Goal: Use online tool/utility: Utilize a website feature to perform a specific function

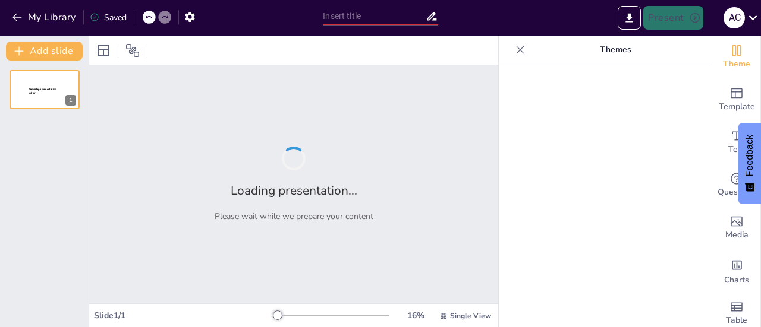
type input "Tipos de Innovación: ¿Cuál se Adapta Mejor a Tu Idea?"
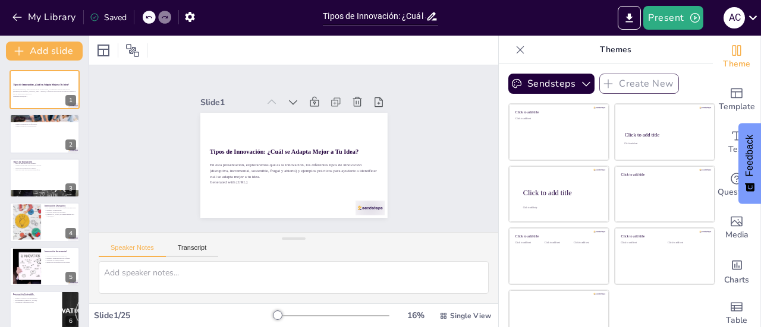
checkbox input "true"
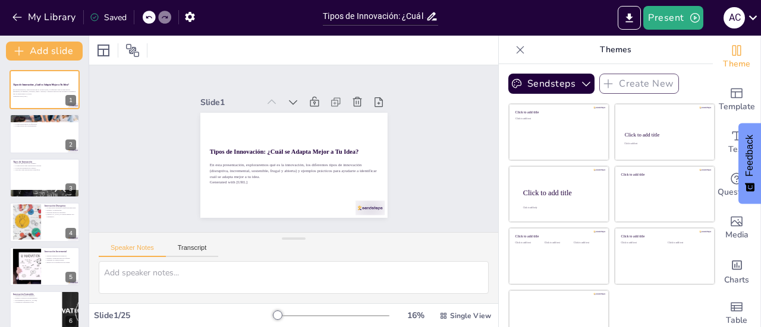
scroll to position [17, 0]
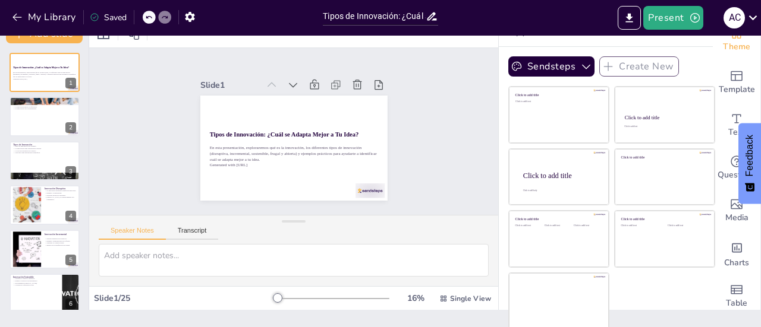
checkbox input "true"
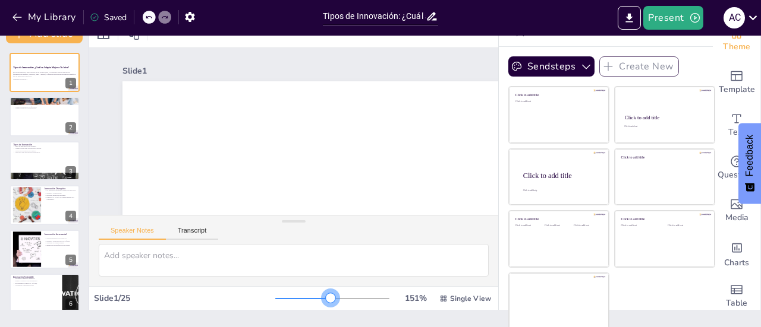
click at [314, 301] on div at bounding box center [332, 299] width 114 height 10
checkbox input "true"
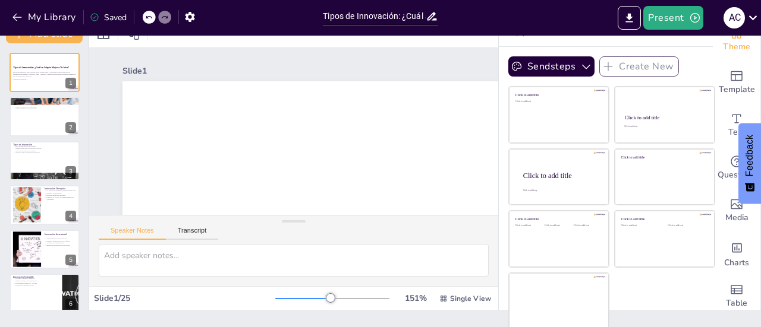
checkbox input "true"
click at [328, 299] on div at bounding box center [332, 299] width 114 height 10
checkbox input "true"
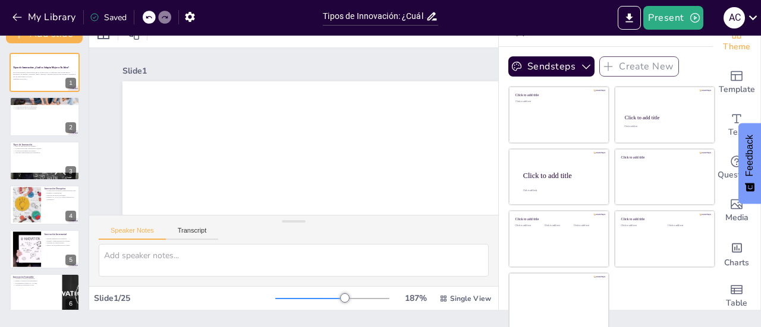
checkbox input "true"
click at [275, 299] on div at bounding box center [332, 299] width 114 height 10
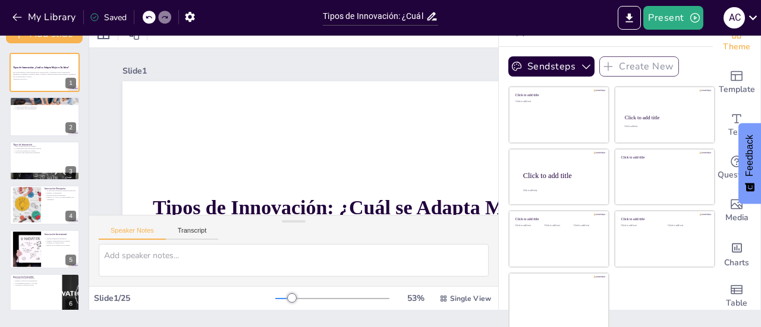
checkbox input "true"
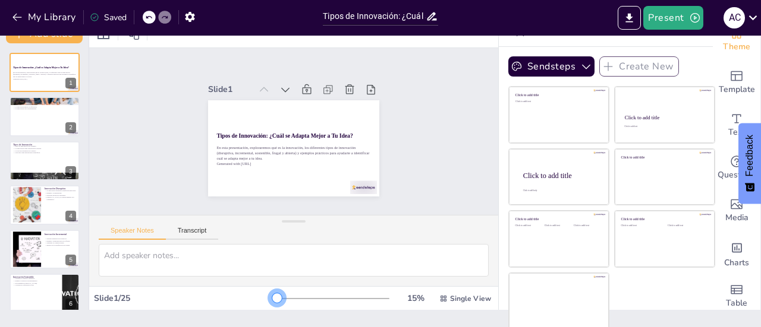
click at [275, 296] on div at bounding box center [332, 299] width 114 height 10
checkbox input "true"
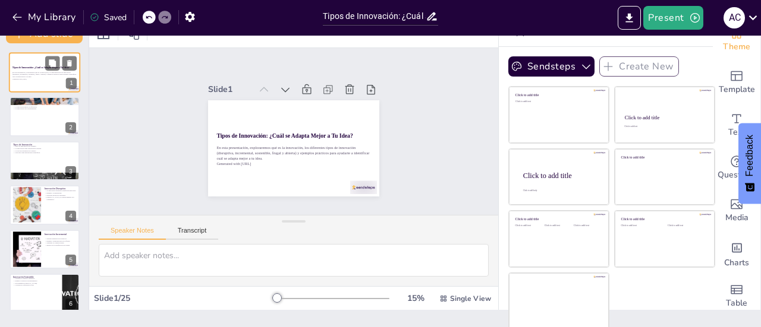
checkbox input "true"
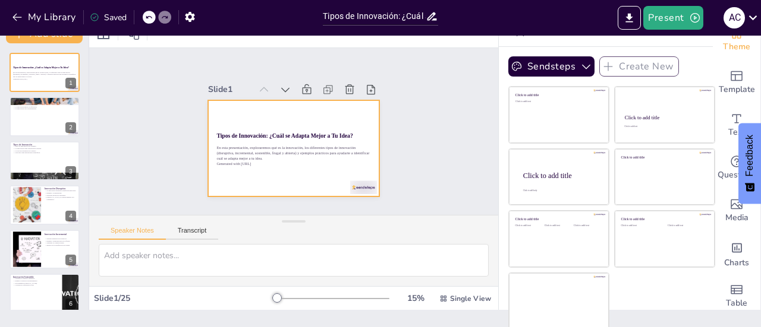
checkbox input "true"
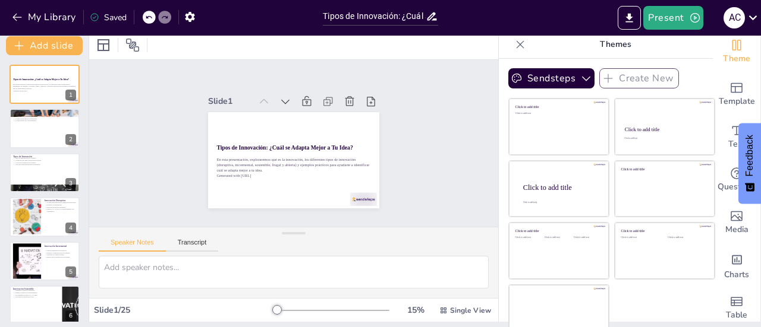
scroll to position [0, 0]
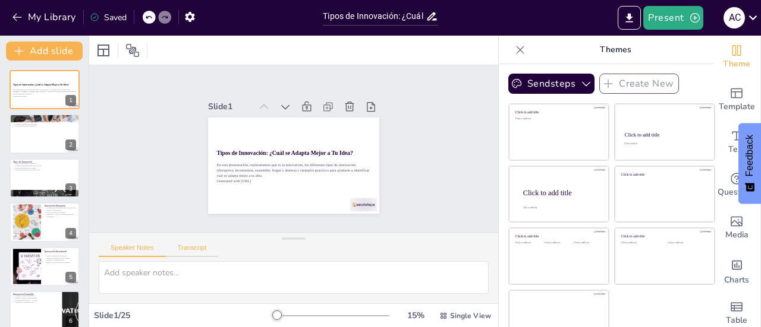
click at [192, 247] on button "Transcript" at bounding box center [192, 250] width 53 height 13
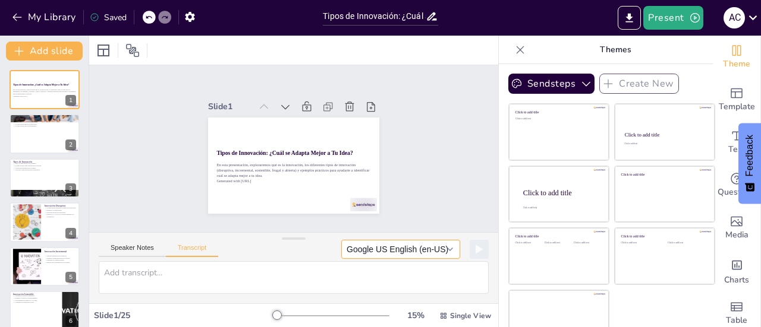
click at [437, 253] on button "Google US English (en-US)" at bounding box center [400, 249] width 119 height 19
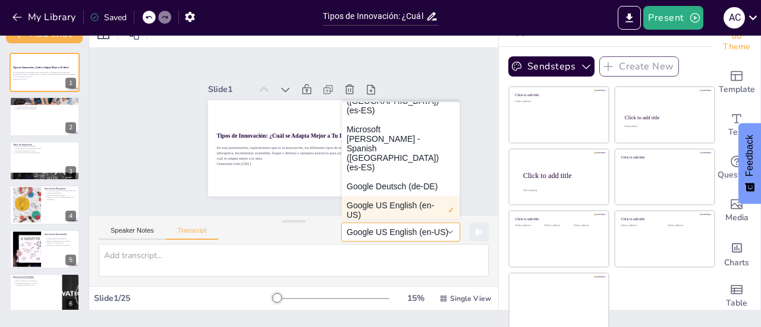
scroll to position [110, 0]
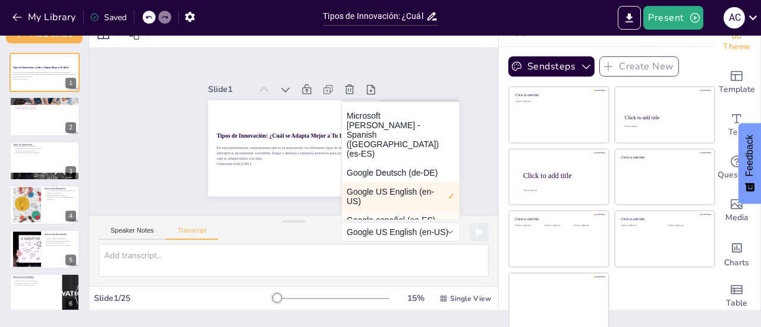
click at [382, 211] on button "Google español (es-ES)" at bounding box center [401, 220] width 118 height 19
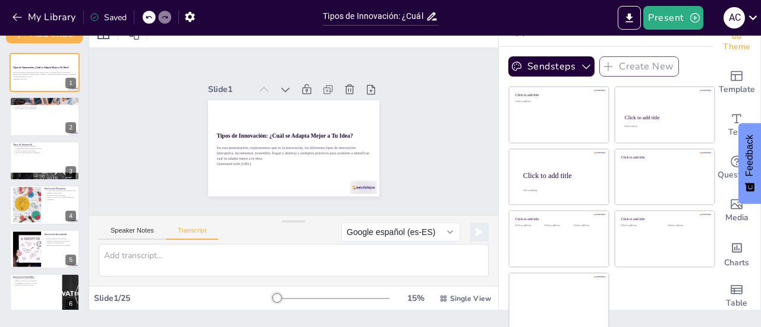
checkbox input "true"
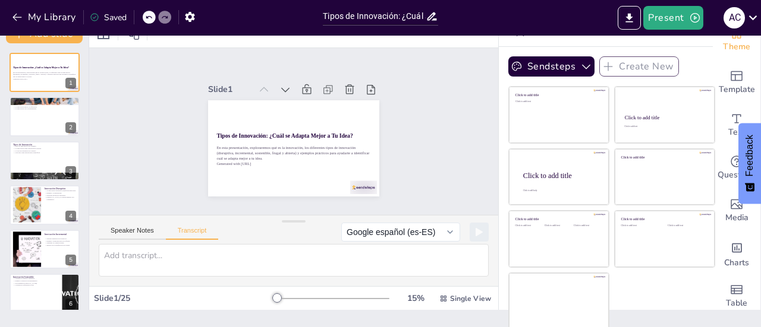
checkbox input "true"
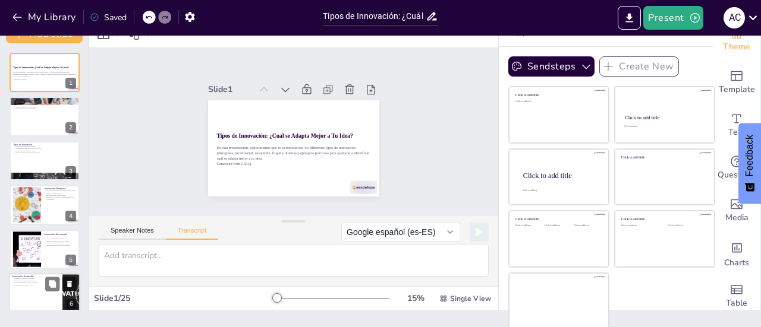
checkbox input "true"
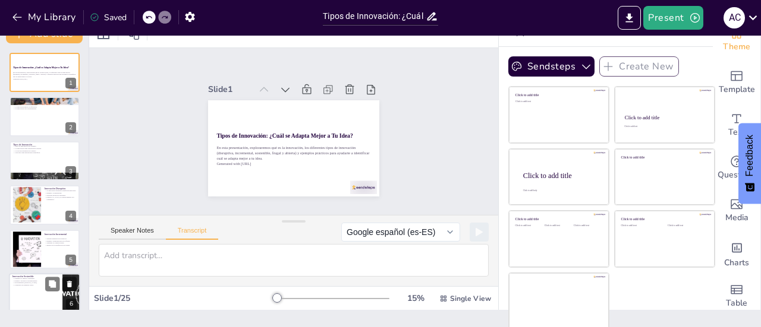
checkbox input "true"
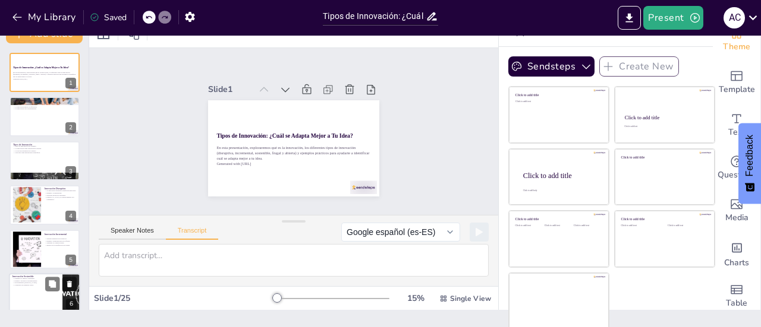
checkbox input "true"
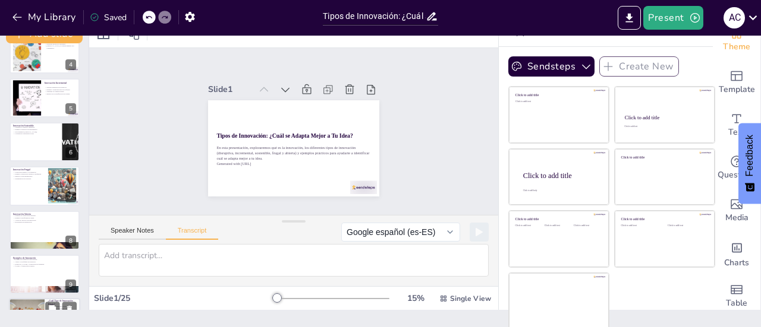
checkbox input "true"
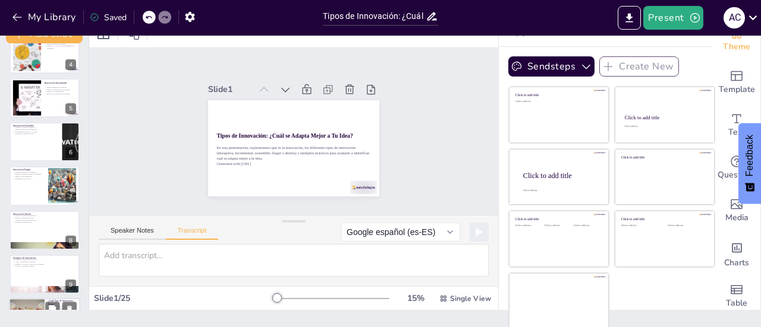
checkbox input "true"
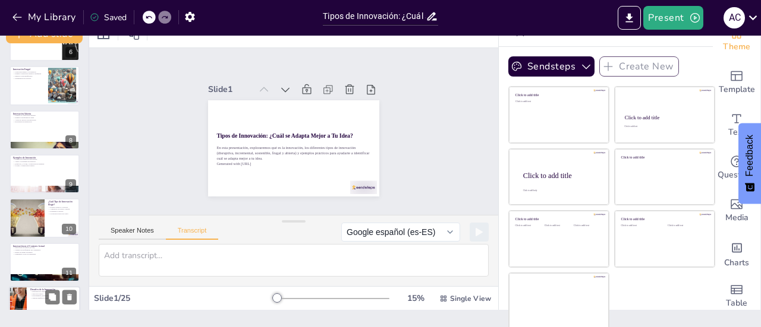
checkbox input "true"
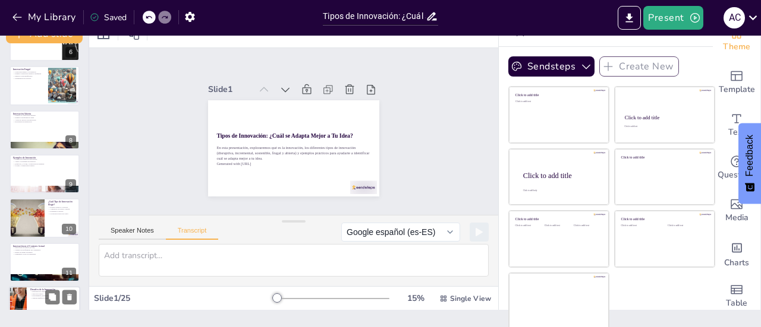
checkbox input "true"
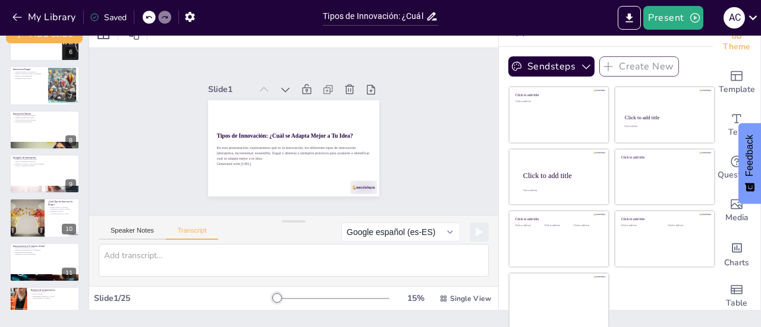
checkbox input "true"
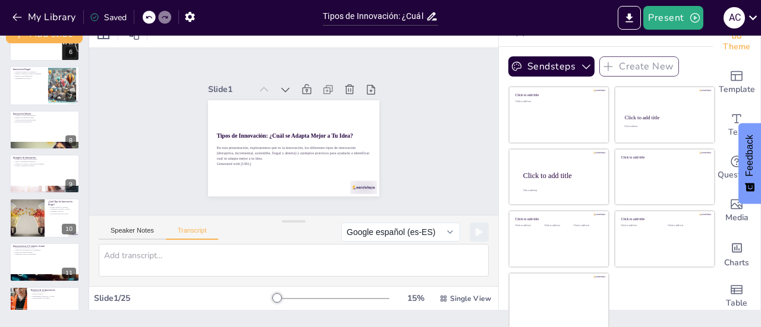
checkbox input "true"
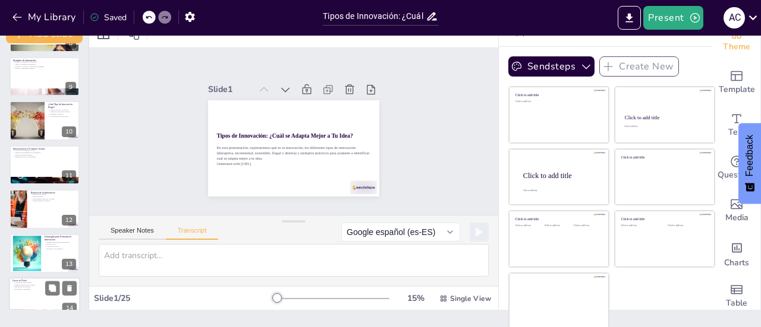
checkbox input "true"
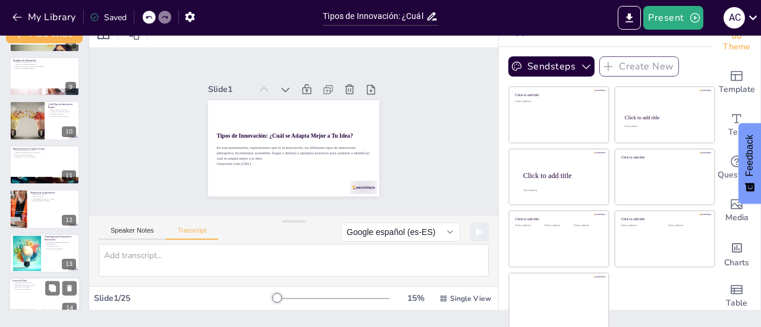
checkbox input "true"
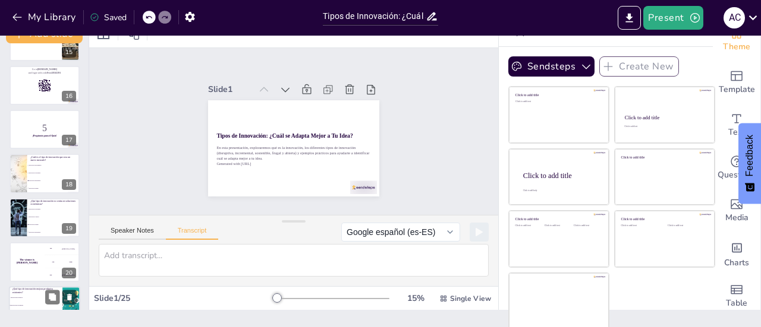
checkbox input "true"
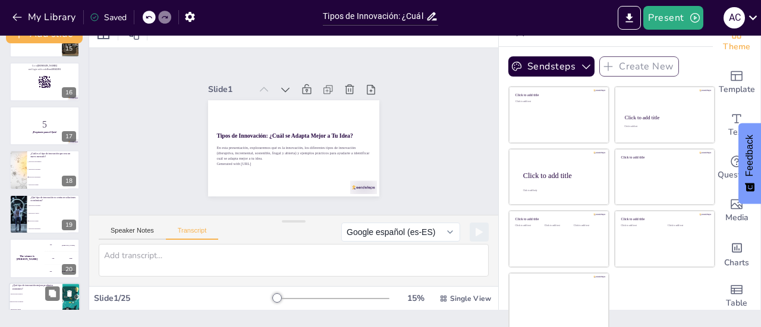
checkbox input "true"
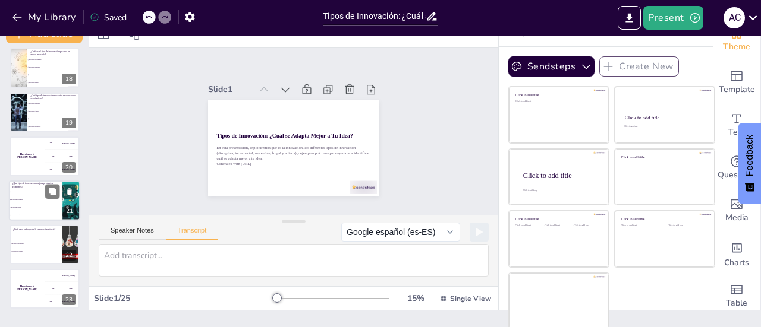
scroll to position [852, 0]
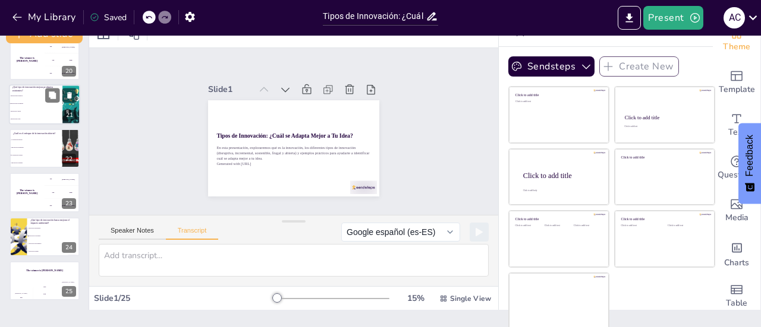
checkbox input "true"
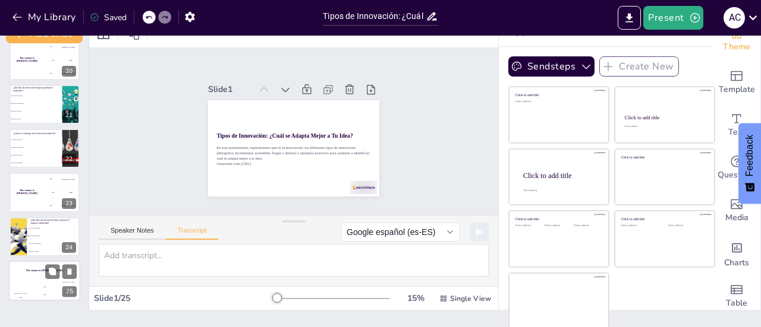
checkbox input "true"
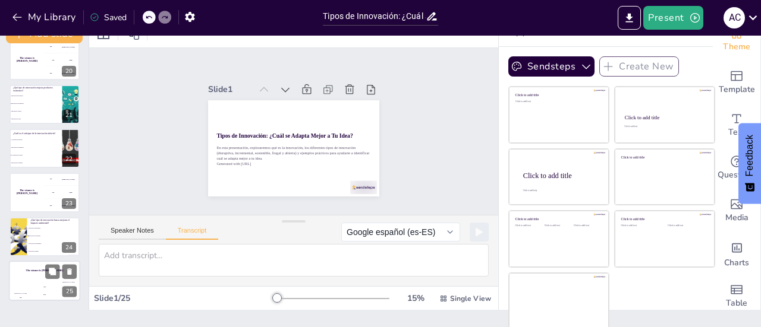
checkbox input "true"
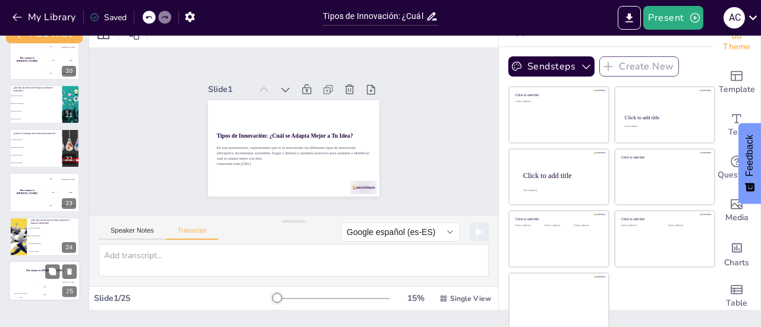
checkbox input "true"
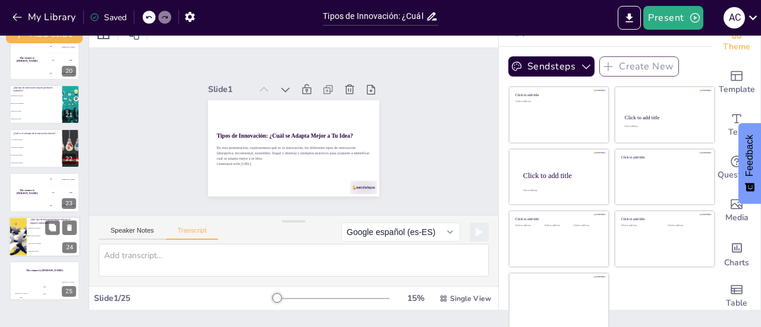
checkbox input "true"
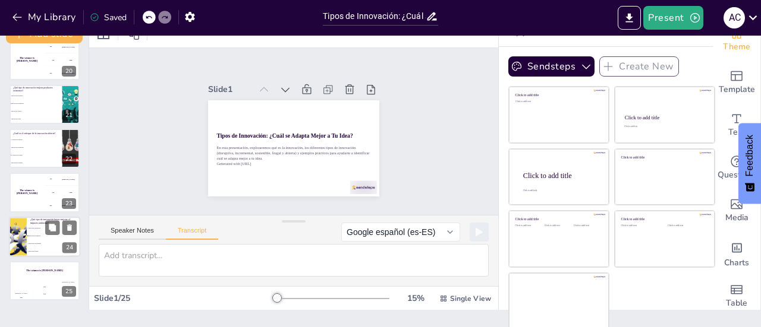
checkbox input "true"
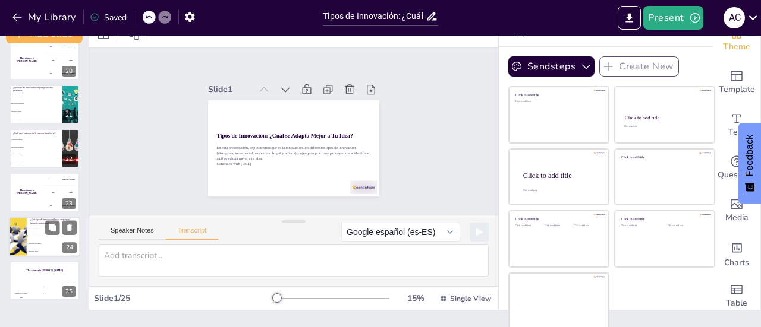
checkbox input "true"
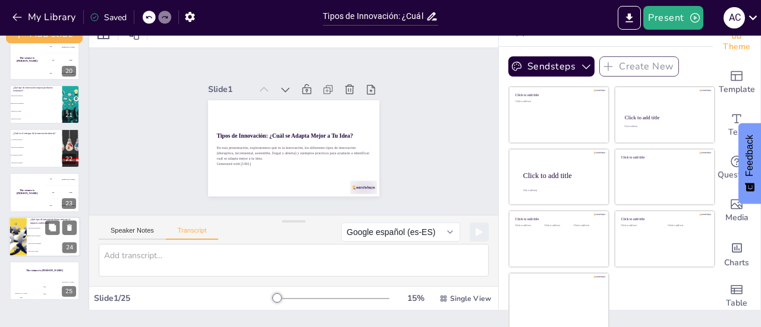
checkbox input "true"
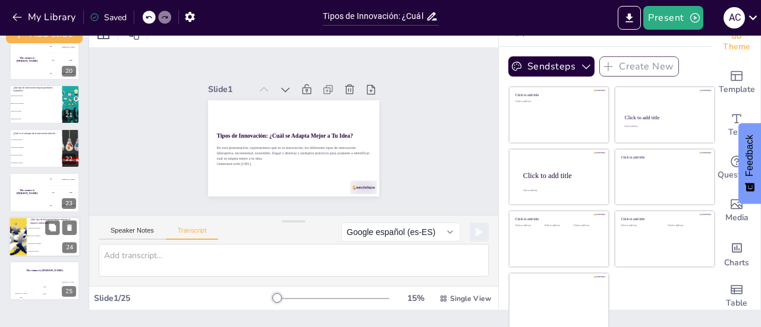
checkbox input "true"
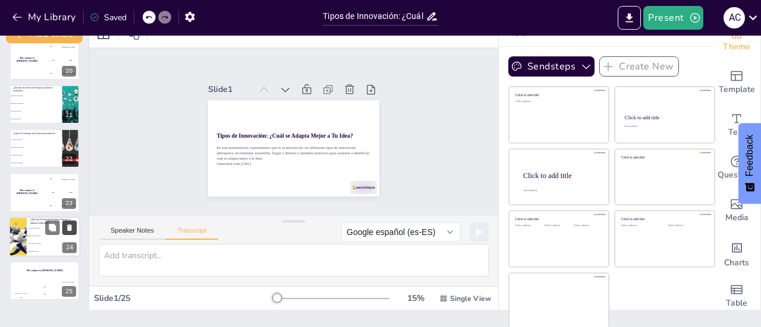
checkbox input "true"
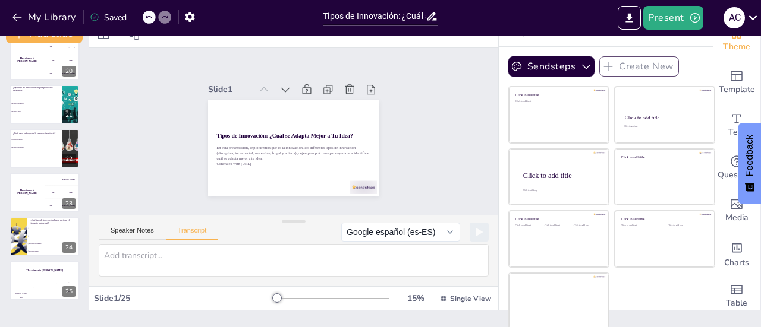
checkbox input "true"
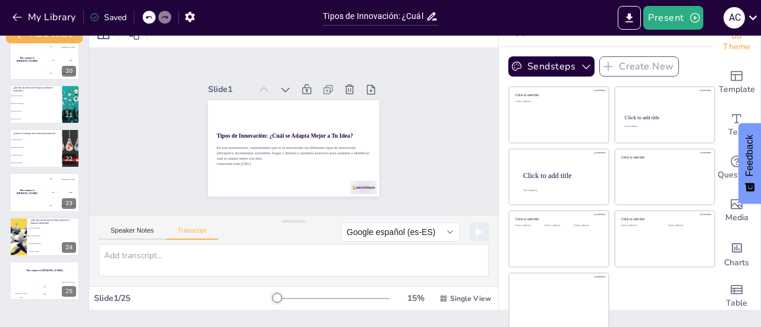
checkbox input "true"
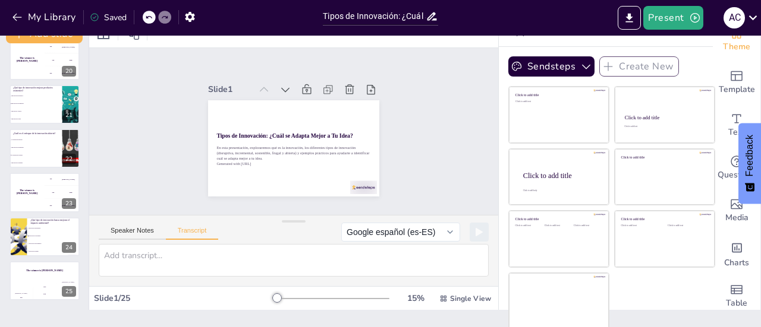
checkbox input "true"
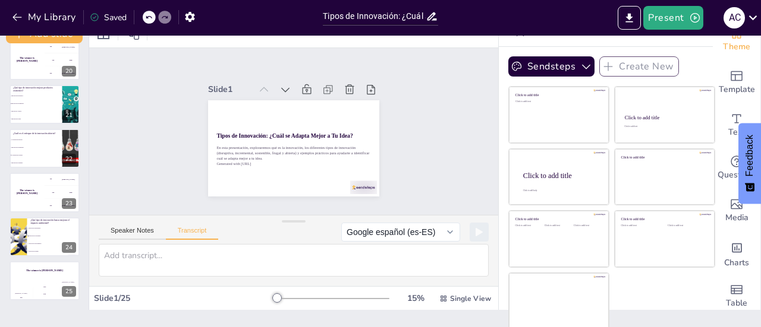
checkbox input "true"
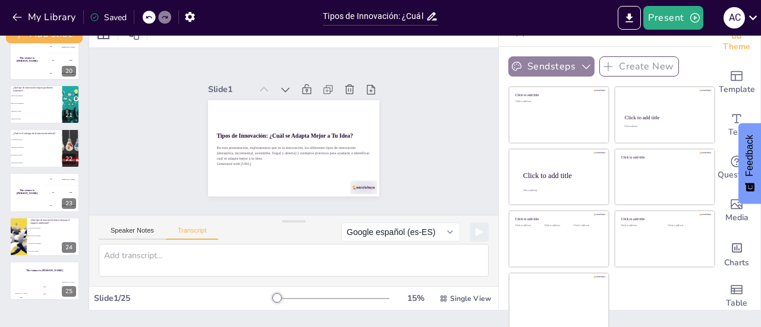
click at [580, 66] on icon "button" at bounding box center [586, 67] width 12 height 12
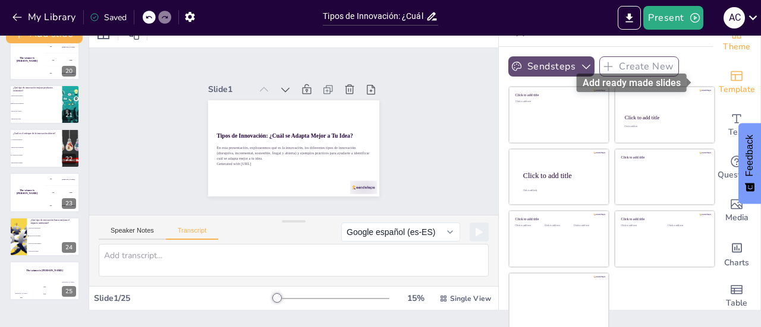
scroll to position [0, 0]
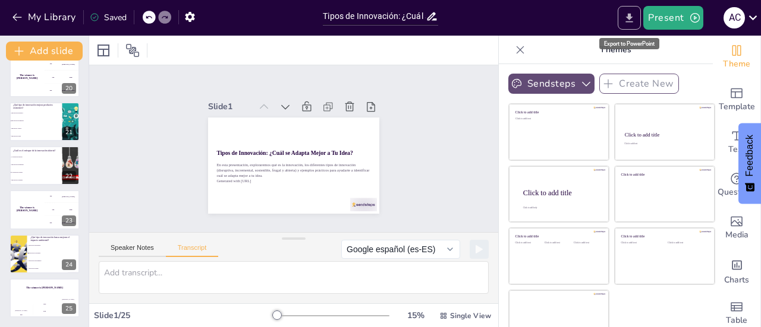
click at [628, 23] on icon "Export to PowerPoint" at bounding box center [629, 18] width 12 height 12
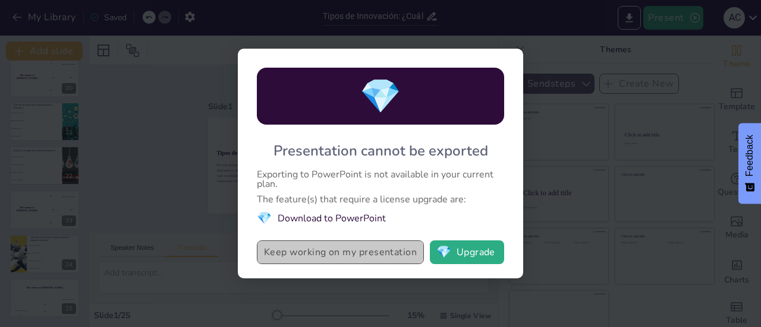
click at [396, 254] on button "Keep working on my presentation" at bounding box center [340, 253] width 167 height 24
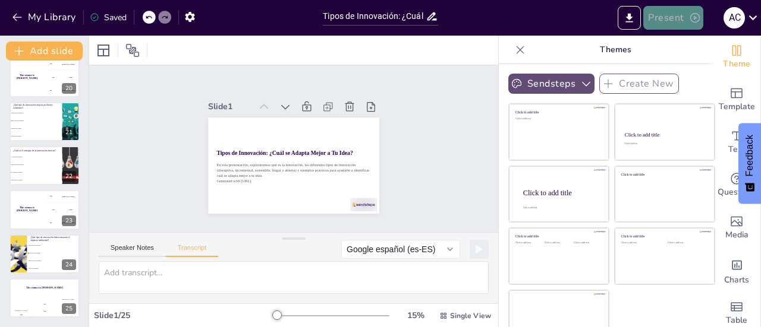
click at [671, 11] on button "Present" at bounding box center [672, 18] width 59 height 24
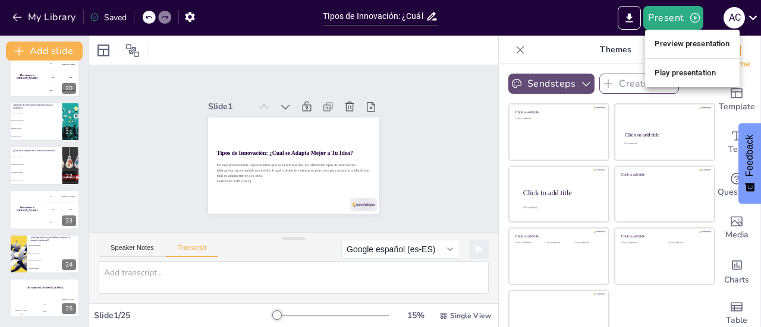
click at [679, 46] on li "Preview presentation" at bounding box center [692, 43] width 94 height 19
